Goal: Information Seeking & Learning: Learn about a topic

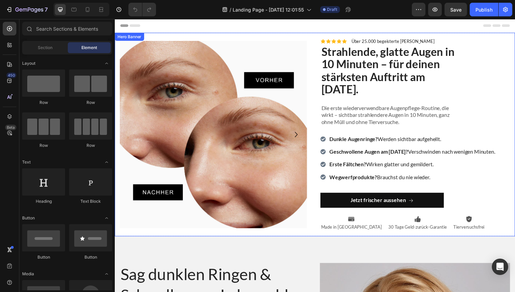
click at [312, 123] on div "Image Image Carousel Icon Icon Icon Icon Icon Icon List Über 25.000 begeisterte…" at bounding box center [319, 137] width 409 height 208
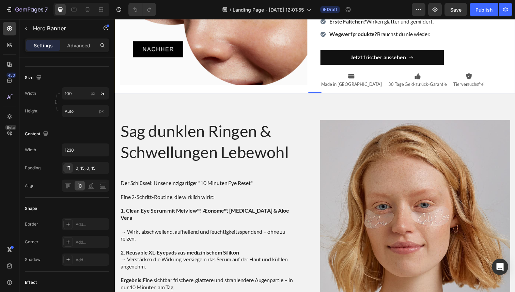
scroll to position [158, 0]
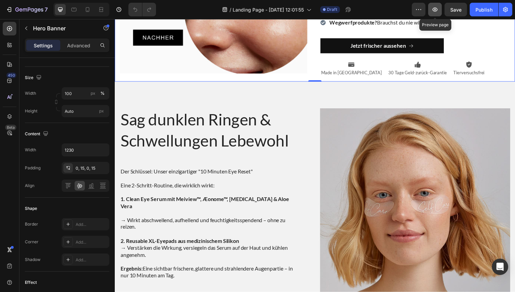
click at [436, 10] on icon "button" at bounding box center [434, 9] width 5 height 4
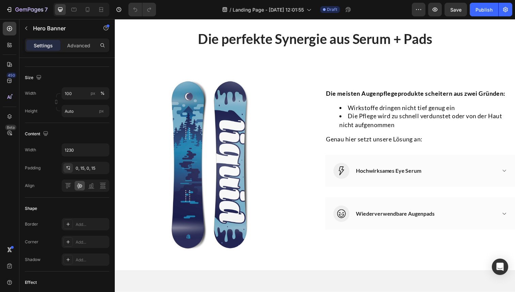
scroll to position [649, 0]
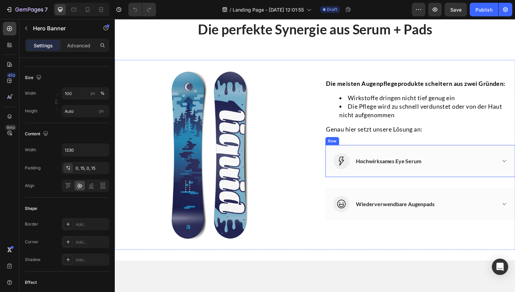
click at [489, 180] on div "Image Hochwirksames Eye Serum Accordion Row" at bounding box center [427, 164] width 194 height 33
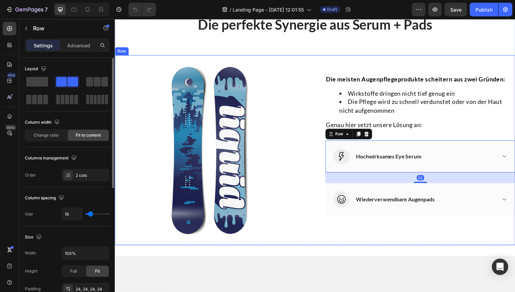
scroll to position [745, 0]
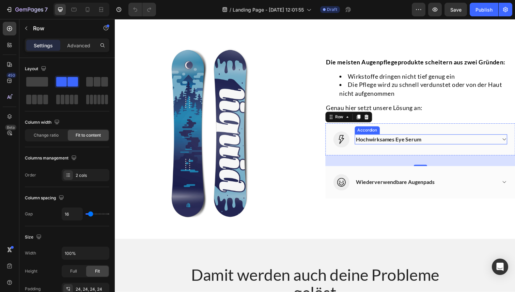
click at [509, 140] on icon at bounding box center [511, 141] width 5 height 5
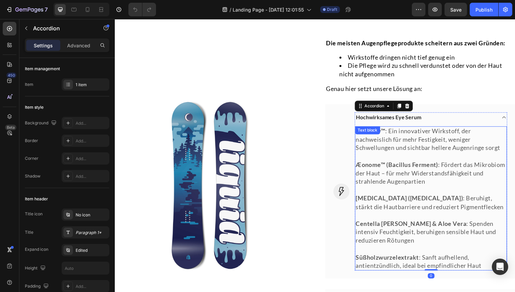
click at [445, 186] on p "Æonome™ (Bacillus Ferment) : Fördert das Mikrobiom der Haut – für mehr Widersta…" at bounding box center [438, 177] width 154 height 26
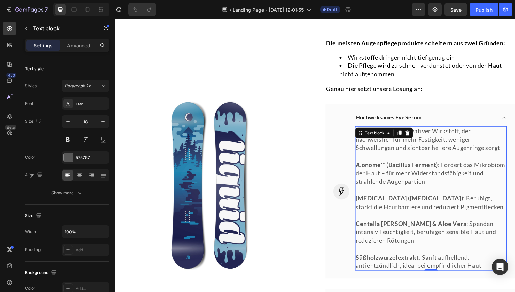
click at [423, 176] on p "Æonome™ (Bacillus Ferment) : Fördert das Mikrobiom der Haut – für mehr Widersta…" at bounding box center [438, 177] width 154 height 26
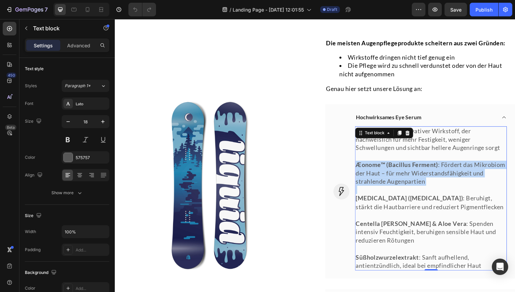
click at [423, 176] on p "Æonome™ (Bacillus Ferment) : Fördert das Mikrobiom der Haut – für mehr Widersta…" at bounding box center [438, 177] width 154 height 26
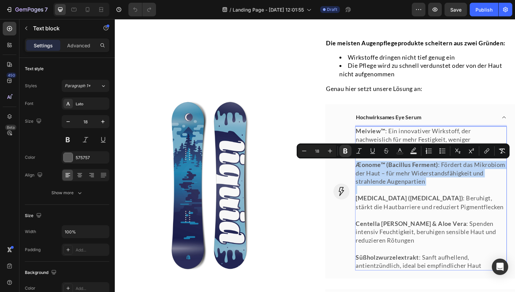
click at [423, 176] on p "Æonome™ (Bacillus Ferment) : Fördert das Mikrobiom der Haut – für mehr Widersta…" at bounding box center [438, 177] width 154 height 26
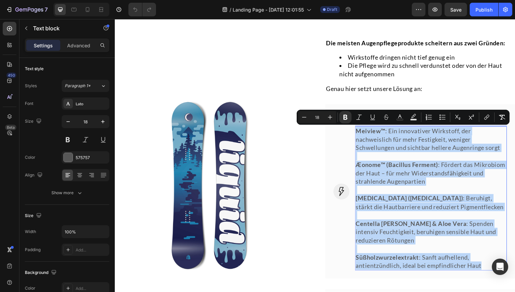
copy div "Meiview™ : Ein innovativer Wirkstoff, der nachweislich für mehr Festigkeit, wen…"
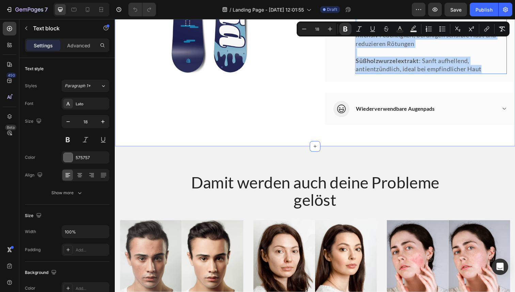
scroll to position [945, 0]
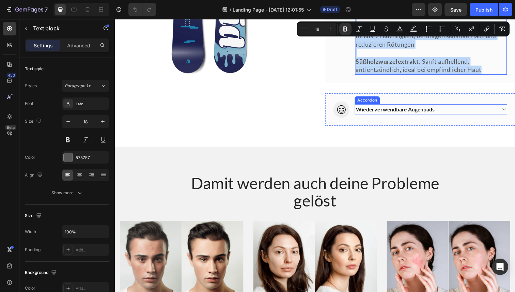
click at [509, 111] on icon at bounding box center [511, 111] width 5 height 5
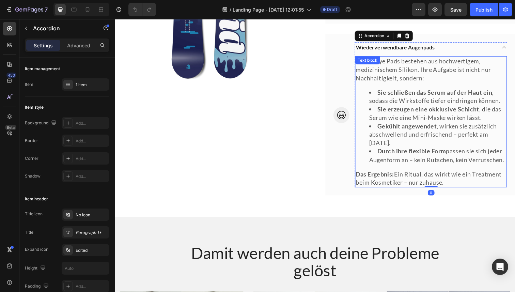
scroll to position [1005, 0]
click at [418, 121] on li "Sie erzeugen eine okklusive Schicht , die das Serum wie eine Mini-Maske wirken …" at bounding box center [444, 115] width 140 height 17
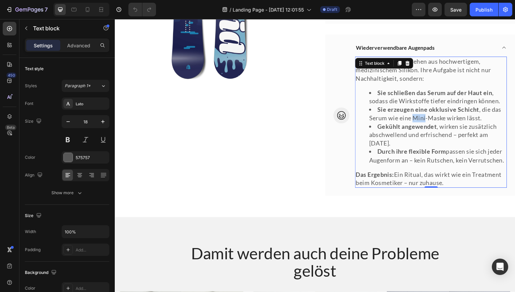
click at [418, 121] on li "Sie erzeugen eine okklusive Schicht , die das Serum wie eine Mini-Maske wirken …" at bounding box center [444, 115] width 140 height 17
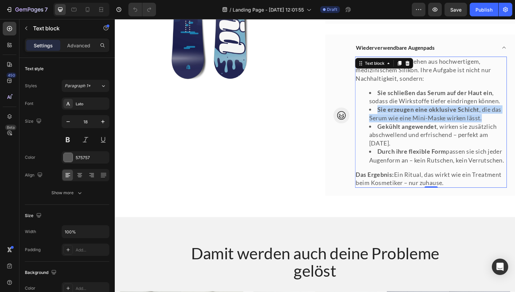
click at [418, 121] on li "Sie erzeugen eine okklusive Schicht , die das Serum wie eine Mini-Maske wirken …" at bounding box center [444, 115] width 140 height 17
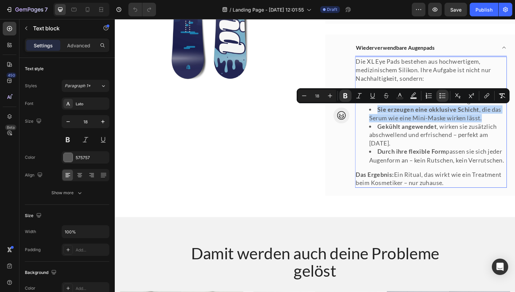
click at [418, 121] on li "Sie erzeugen eine okklusive Schicht , die das Serum wie eine Mini-Maske wirken …" at bounding box center [444, 115] width 140 height 17
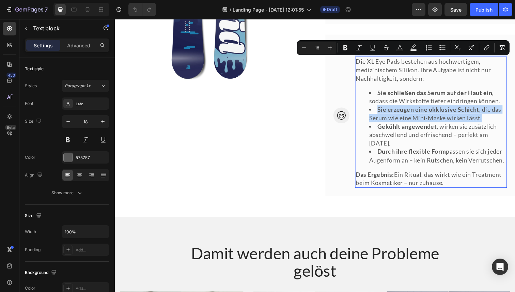
copy div "Die XL Eye Pads bestehen aus hochwertigem, medizinischem Silikon. Ihre Aufgabe …"
click at [444, 85] on div "Die XL Eye Pads bestehen aus hochwertigem, medizinischem Silikon. Ihre Aufgabe …" at bounding box center [437, 125] width 155 height 134
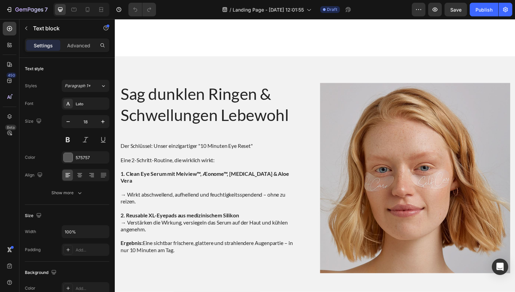
scroll to position [0, 0]
